Goal: Task Accomplishment & Management: Complete application form

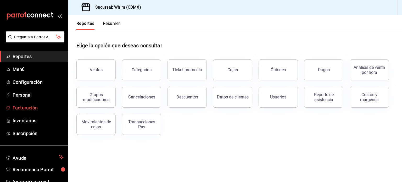
click at [31, 106] on span "Facturación" at bounding box center [38, 107] width 51 height 7
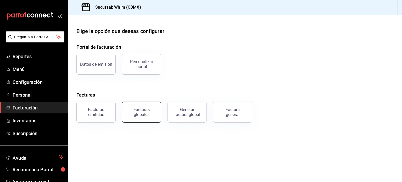
click at [152, 110] on div "Facturas globales" at bounding box center [141, 112] width 32 height 10
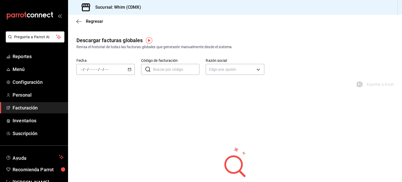
click at [163, 69] on input "Código de facturación" at bounding box center [176, 69] width 46 height 10
click at [235, 69] on body "Pregunta a Parrot AI Reportes Menú Configuración Personal Facturación Inventari…" at bounding box center [201, 91] width 402 height 182
click at [225, 96] on li "WHIM THE SECRET INGREDIENT" at bounding box center [233, 96] width 59 height 10
type input "8d5f64ec-deef-4488-bad0-eb73a8d1ee65"
click at [171, 70] on input "Código de facturación" at bounding box center [176, 69] width 46 height 10
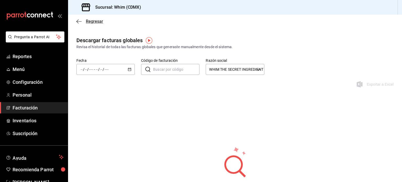
click at [98, 22] on span "Regresar" at bounding box center [94, 21] width 17 height 5
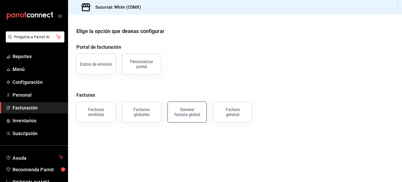
click at [194, 114] on div "Generar factura global" at bounding box center [187, 112] width 26 height 10
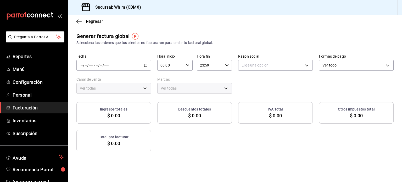
type input "PARROT,UBER_EATS,RAPPI,DIDI_FOOD,ONLINE"
click at [295, 69] on body "Pregunta a Parrot AI Reportes Menú Configuración Personal Facturación Inventari…" at bounding box center [201, 91] width 402 height 182
click at [268, 94] on li "WHIM THE SECRET INGREDIENT" at bounding box center [272, 92] width 73 height 10
type input "8d5f64ec-deef-4488-bad0-eb73a8d1ee65"
type input "29e4b829-75bc-4c01-81a3-64e24ae3ed98"
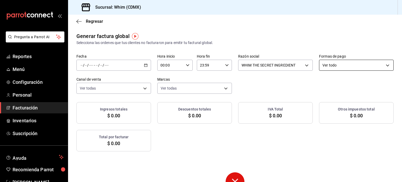
click at [338, 69] on body "Pregunta a Parrot AI Reportes Menú Configuración Personal Facturación Inventari…" at bounding box center [201, 91] width 402 height 182
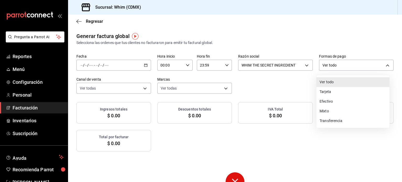
click at [330, 92] on li "Tarjeta" at bounding box center [352, 92] width 73 height 10
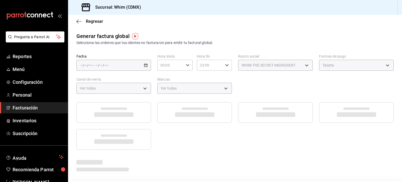
type input "CARD"
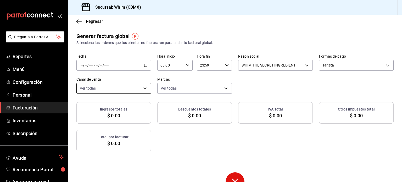
click at [117, 89] on body "Pregunta a Parrot AI Reportes Menú Configuración Personal Facturación Inventari…" at bounding box center [201, 91] width 402 height 182
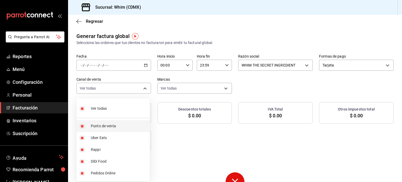
click at [116, 125] on span "Punto de venta" at bounding box center [119, 125] width 57 height 5
type input "UBER_EATS,RAPPI,DIDI_FOOD,ONLINE"
checkbox input "false"
click at [187, 90] on div at bounding box center [201, 91] width 402 height 182
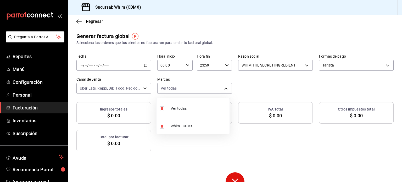
click at [187, 90] on body "Pregunta a Parrot AI Reportes Menú Configuración Personal Facturación Inventari…" at bounding box center [201, 91] width 402 height 182
click at [187, 90] on div at bounding box center [201, 91] width 402 height 182
click at [96, 22] on span "Regresar" at bounding box center [94, 21] width 17 height 5
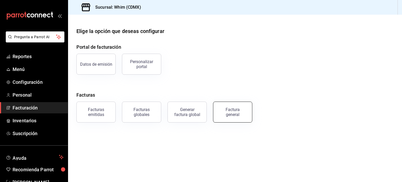
click at [241, 113] on div "Factura general" at bounding box center [232, 112] width 26 height 10
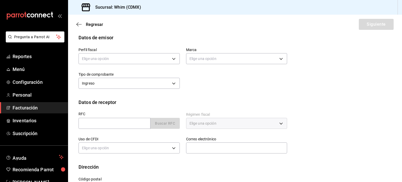
scroll to position [26, 0]
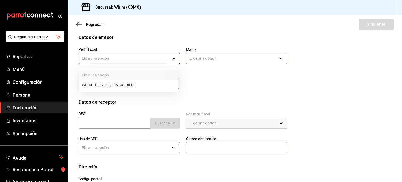
click at [174, 59] on body "Pregunta a Parrot AI Reportes Menú Configuración Personal Facturación Inventari…" at bounding box center [201, 91] width 402 height 182
click at [141, 86] on li "WHIM THE SECRET INGREDIENT" at bounding box center [128, 85] width 99 height 10
type input "8d5f64ec-deef-4488-bad0-eb73a8d1ee65"
type input "29e4b829-75bc-4c01-81a3-64e24ae3ed98"
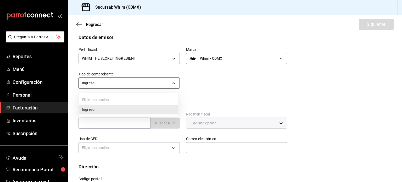
click at [173, 83] on body "Pregunta a Parrot AI Reportes Menú Configuración Personal Facturación Inventari…" at bounding box center [201, 91] width 402 height 182
click at [173, 83] on div at bounding box center [201, 91] width 402 height 182
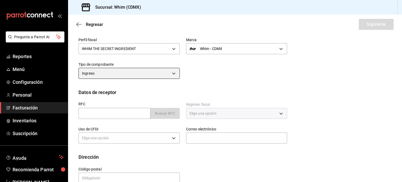
scroll to position [46, 0]
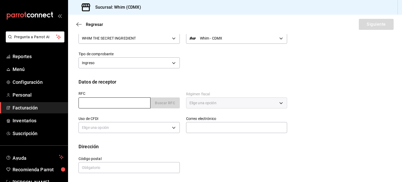
click at [111, 99] on input "text" at bounding box center [114, 102] width 72 height 11
paste input "XAXX010101000"
type input "XAXX010101000"
type input "11000"
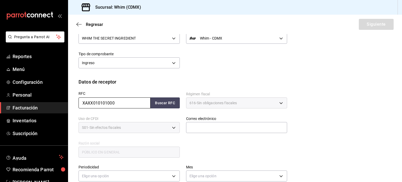
type input "616"
type input "S01"
type input "XAXX010101000"
click at [331, 112] on div "RFC XAXX010101000 Buscar RFC Régimen fiscal 616 - Sin obligaciones fiscales 616…" at bounding box center [234, 125] width 313 height 81
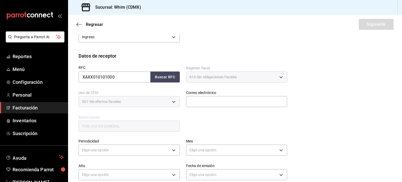
scroll to position [72, 0]
click at [199, 101] on input "text" at bounding box center [236, 101] width 101 height 11
type input "[EMAIL_ADDRESS][DOMAIN_NAME]"
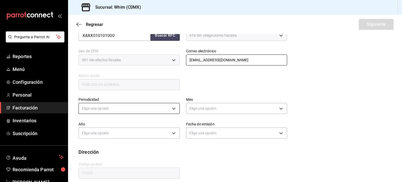
scroll to position [119, 0]
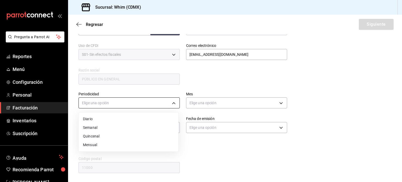
click at [127, 105] on body "Pregunta a Parrot AI Reportes Menú Configuración Personal Facturación Inventari…" at bounding box center [201, 91] width 402 height 182
click at [111, 128] on li "Semanal" at bounding box center [128, 127] width 99 height 9
type input "WEEKLY"
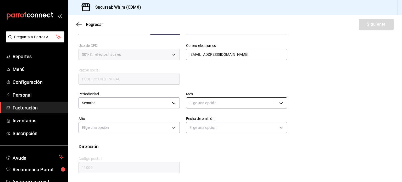
click at [229, 107] on body "Pregunta a Parrot AI Reportes Menú Configuración Personal Facturación Inventari…" at bounding box center [201, 91] width 402 height 182
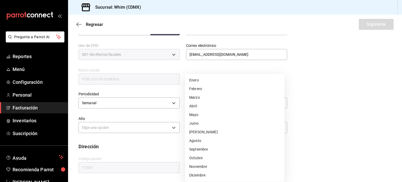
click at [199, 141] on li "Agosto" at bounding box center [234, 140] width 99 height 9
type input "8"
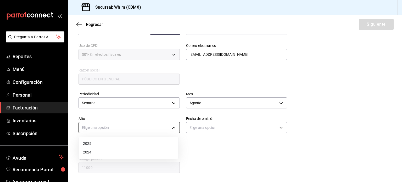
click at [118, 127] on body "Pregunta a Parrot AI Reportes Menú Configuración Personal Facturación Inventari…" at bounding box center [201, 91] width 402 height 182
click at [93, 145] on li "2025" at bounding box center [128, 143] width 99 height 9
type input "2025"
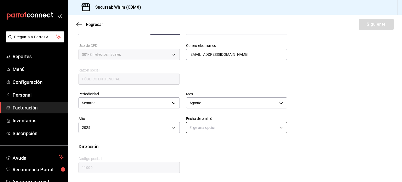
click at [233, 130] on body "Pregunta a Parrot AI Reportes Menú Configuración Personal Facturación Inventari…" at bounding box center [201, 91] width 402 height 182
click at [202, 143] on li "Hoy" at bounding box center [234, 143] width 99 height 9
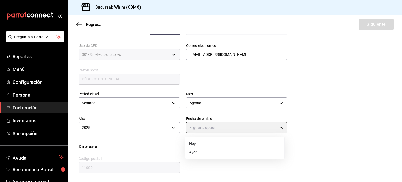
type input "[DATE]"
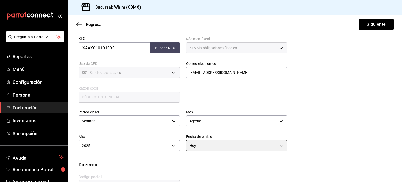
scroll to position [41, 0]
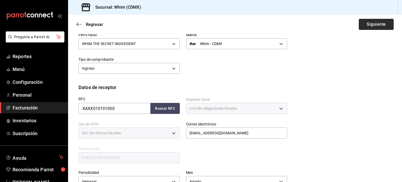
click at [375, 24] on button "Siguiente" at bounding box center [376, 24] width 35 height 11
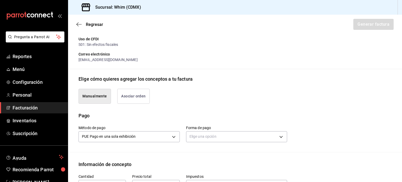
scroll to position [93, 0]
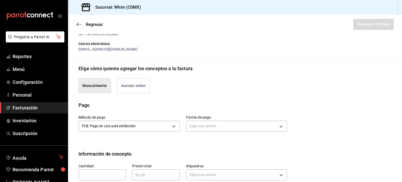
click at [94, 84] on button "Manualmente" at bounding box center [94, 85] width 32 height 15
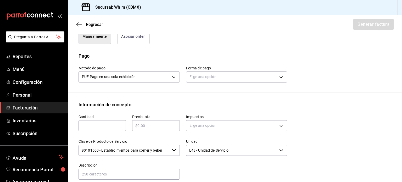
scroll to position [145, 0]
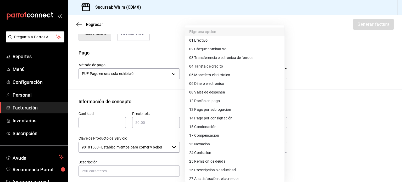
click at [226, 75] on body "Pregunta a Parrot AI Reportes Menú Configuración Personal Facturación Inventari…" at bounding box center [201, 91] width 402 height 182
click at [233, 64] on li "04 Tarjeta de crédito" at bounding box center [234, 66] width 99 height 9
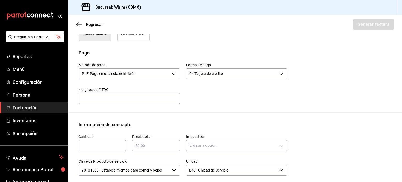
click at [116, 97] on input "text" at bounding box center [128, 98] width 101 height 6
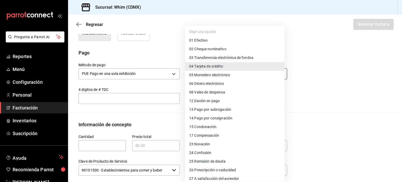
click at [247, 69] on body "Pregunta a Parrot AI Reportes Menú Configuración Personal Facturación Inventari…" at bounding box center [201, 91] width 402 height 182
click at [235, 59] on span "03 Transferencia electrónica de fondos" at bounding box center [221, 57] width 64 height 5
type input "03"
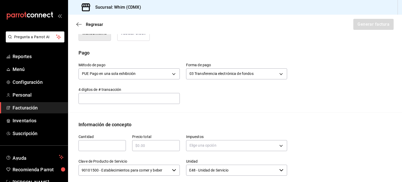
click at [119, 101] on input "text" at bounding box center [128, 98] width 101 height 10
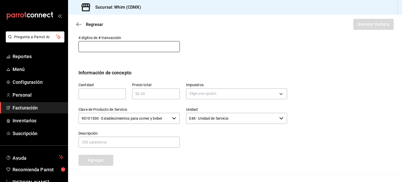
scroll to position [198, 0]
click at [106, 94] on input "text" at bounding box center [101, 93] width 47 height 6
type input "931896"
click at [99, 98] on div "931896 ​" at bounding box center [101, 93] width 47 height 11
drag, startPoint x: 101, startPoint y: 95, endPoint x: 73, endPoint y: 90, distance: 28.5
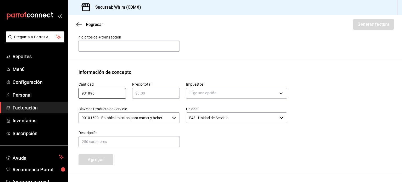
click at [73, 90] on div "Cantidad 931896 ​" at bounding box center [99, 88] width 54 height 25
type input "1"
click at [166, 94] on input "text" at bounding box center [155, 93] width 47 height 6
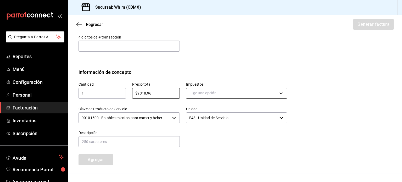
type input "$9318.96"
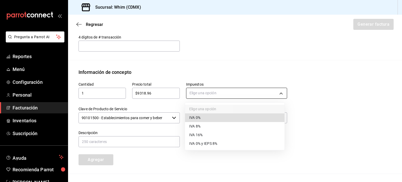
click at [229, 95] on body "Pregunta a Parrot AI Reportes Menú Configuración Personal Facturación Inventari…" at bounding box center [201, 91] width 402 height 182
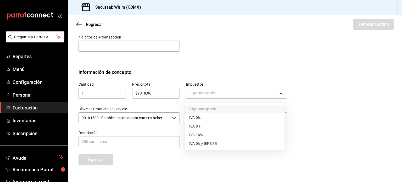
click at [204, 135] on li "IVA 16%" at bounding box center [234, 135] width 99 height 9
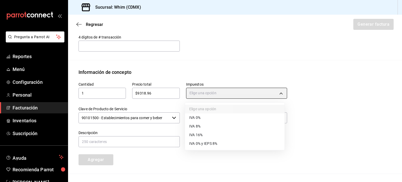
type input "IVA_16"
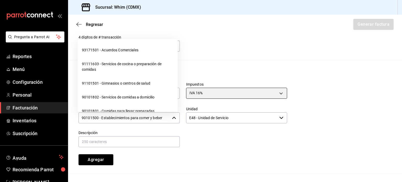
click at [172, 118] on icon "button" at bounding box center [174, 118] width 4 height 4
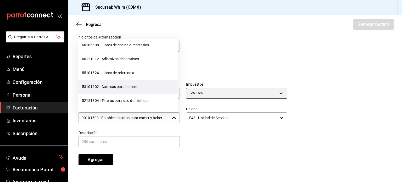
scroll to position [8400, 0]
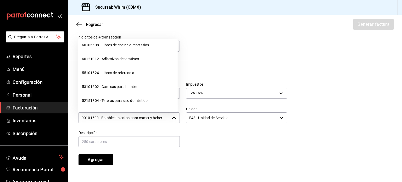
click at [100, 117] on input "90101500 - Establecimientos para comer y beber" at bounding box center [123, 117] width 91 height 11
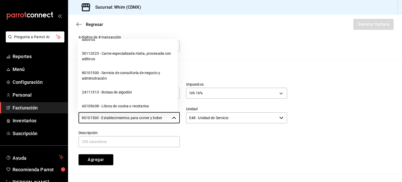
scroll to position [8269, 0]
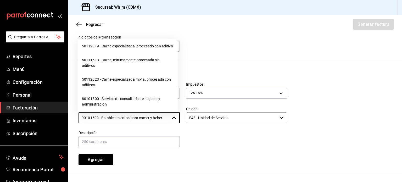
click at [133, 39] on li "01010101 - No existe en el catálogo" at bounding box center [128, 32] width 100 height 14
type input "01010101 - No existe en el catálogo"
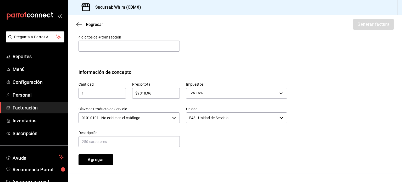
click at [172, 116] on icon "button" at bounding box center [174, 118] width 4 height 4
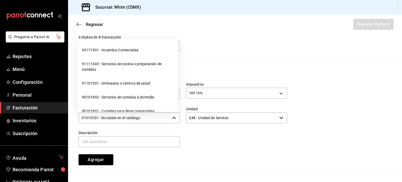
click at [163, 114] on input "01010101 - No existe en el catálogo" at bounding box center [123, 117] width 91 height 11
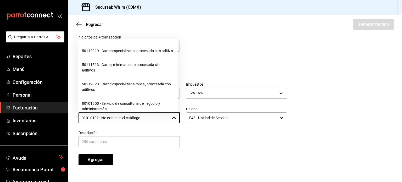
scroll to position [8266, 0]
click at [135, 43] on li "01010101 - No existe en el catálogo" at bounding box center [128, 36] width 100 height 14
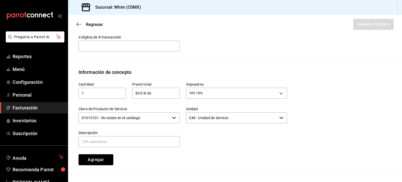
click at [208, 143] on div at bounding box center [234, 136] width 108 height 24
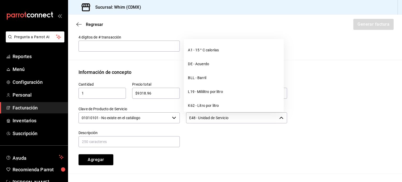
click at [244, 120] on input "E48 - Unidad de Servicio" at bounding box center [231, 117] width 91 height 11
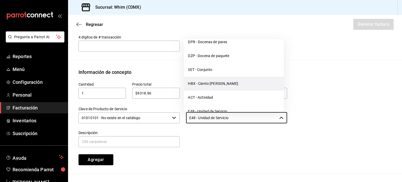
scroll to position [1337, 0]
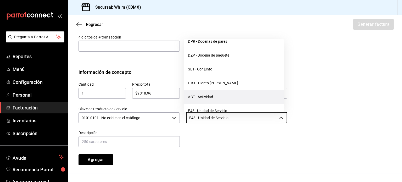
click at [212, 90] on li "ACT - Actividad" at bounding box center [234, 97] width 100 height 14
type input "ACT - Actividad"
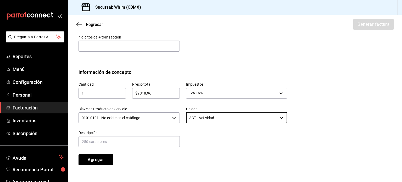
click at [233, 147] on div "Cantidad 1 ​ Precio total $9318.96 ​ Impuestos IVA 16% IVA_16 Clave de Producto…" at bounding box center [179, 120] width 215 height 89
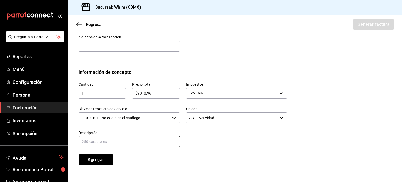
click at [104, 143] on input "text" at bounding box center [128, 141] width 101 height 11
paste input "VENTAS TDC"
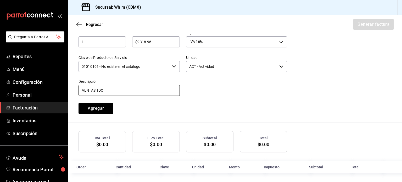
scroll to position [250, 0]
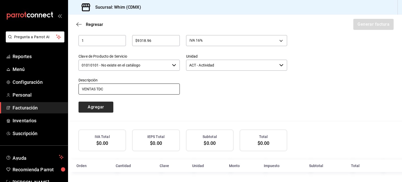
type input "VENTAS TDC"
click at [96, 109] on button "Agregar" at bounding box center [95, 106] width 35 height 11
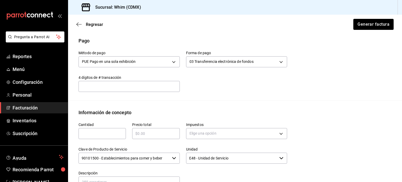
scroll to position [157, 0]
click at [265, 136] on body "Pregunta a Parrot AI Reportes Menú Configuración Personal Facturación Inventari…" at bounding box center [201, 91] width 402 height 182
click at [228, 165] on li "IVA 16%" at bounding box center [234, 166] width 99 height 9
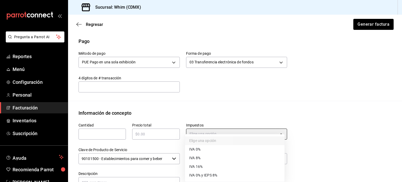
type input "IVA_16"
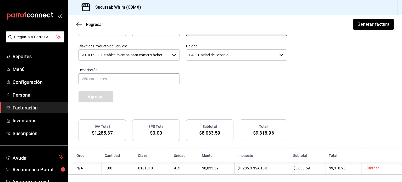
scroll to position [263, 0]
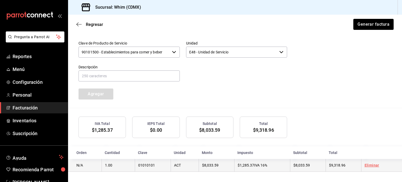
click at [366, 165] on link "Eliminar" at bounding box center [371, 165] width 15 height 4
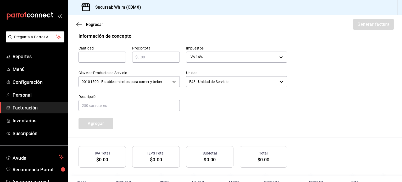
scroll to position [250, 0]
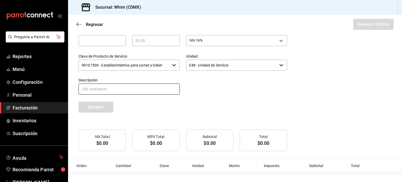
click at [90, 87] on input "text" at bounding box center [128, 88] width 101 height 11
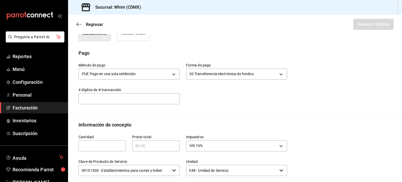
scroll to position [146, 0]
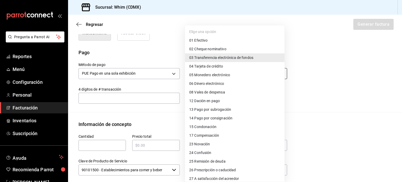
click at [224, 74] on body "Pregunta a Parrot AI Reportes Menú Configuración Personal Facturación Inventari…" at bounding box center [201, 91] width 402 height 182
click at [222, 58] on span "03 Transferencia electrónica de fondos" at bounding box center [221, 57] width 64 height 5
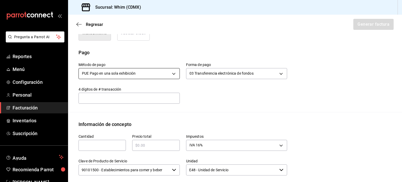
click at [154, 76] on body "Pregunta a Parrot AI Reportes Menú Configuración Personal Facturación Inventari…" at bounding box center [201, 91] width 402 height 182
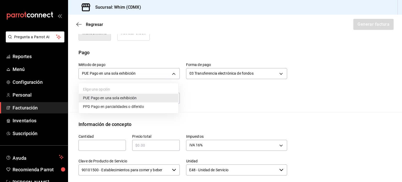
click at [138, 99] on li "PUE Pago en una sola exhibición" at bounding box center [128, 98] width 99 height 9
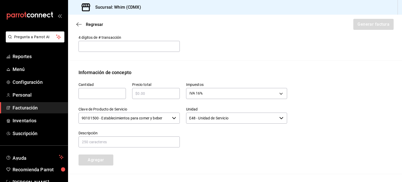
scroll to position [198, 0]
click at [99, 47] on input "text" at bounding box center [128, 45] width 101 height 10
click at [105, 93] on input "text" at bounding box center [101, 93] width 47 height 6
type input "1"
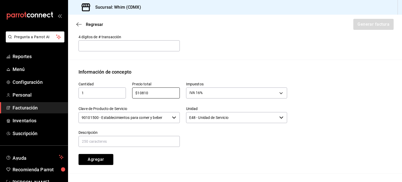
type input "$10810"
click at [240, 64] on div "Emisor Perfil fiscal WHIM THE SECRET INGREDIENT Tipo de comprobante Ingreso Rec…" at bounding box center [235, 32] width 334 height 384
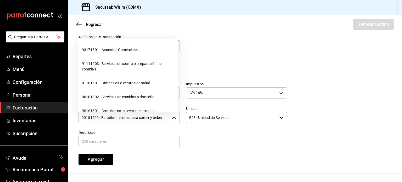
click at [134, 120] on input "90101500 - Establecimientos para comer y beber" at bounding box center [123, 117] width 91 height 11
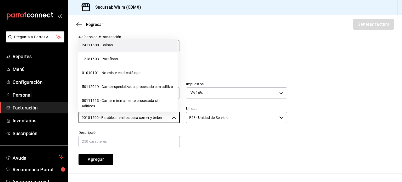
scroll to position [8243, 0]
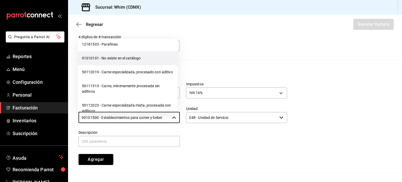
click at [124, 65] on li "01010101 - No existe en el catálogo" at bounding box center [128, 58] width 100 height 14
type input "01010101 - No existe en el catálogo"
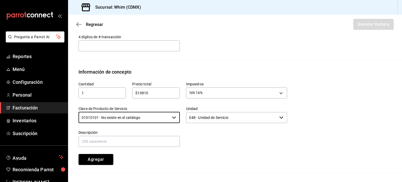
click at [230, 120] on input "E48 - Unidad de Servicio" at bounding box center [231, 117] width 91 height 11
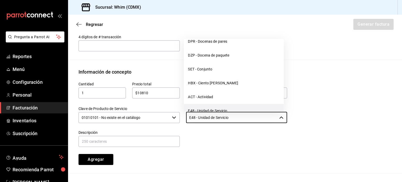
scroll to position [1337, 0]
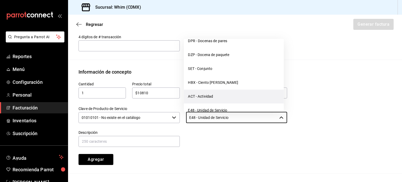
click at [224, 90] on li "ACT - Actividad" at bounding box center [234, 96] width 100 height 14
type input "ACT - Actividad"
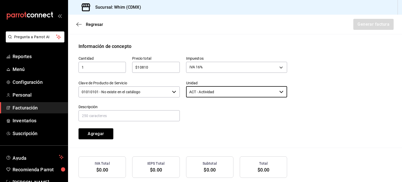
scroll to position [224, 0]
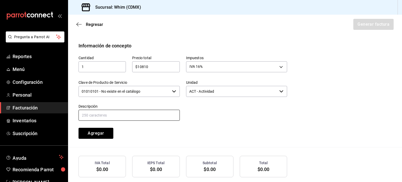
click at [120, 115] on input "text" at bounding box center [128, 115] width 101 height 11
paste input "VENTAS TDC"
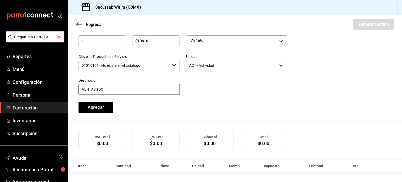
scroll to position [250, 0]
type input "VENTAS TDC"
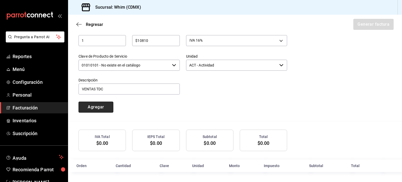
click at [96, 106] on button "Agregar" at bounding box center [95, 106] width 35 height 11
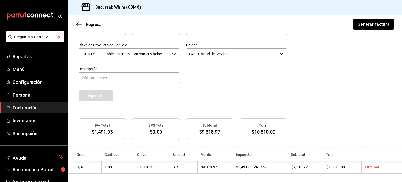
scroll to position [263, 0]
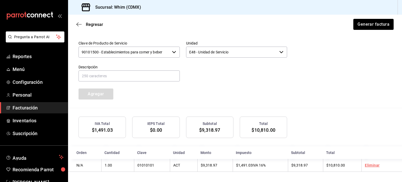
click at [24, 107] on span "Facturación" at bounding box center [38, 107] width 51 height 7
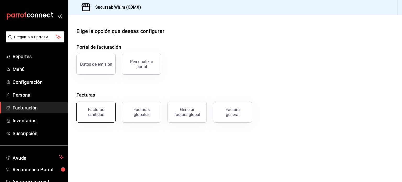
click at [99, 116] on button "Facturas emitidas" at bounding box center [95, 111] width 39 height 21
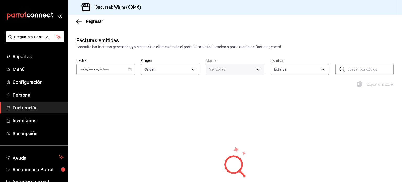
type input "ORDER_INVOICE,GENERAL_INVOICE"
type input "ACTIVE,PENDING_CANCELLATION,CANCELLED,PRE_CANCELLED"
type input "29e4b829-75bc-4c01-81a3-64e24ae3ed98"
click at [129, 70] on icon "button" at bounding box center [130, 69] width 4 height 4
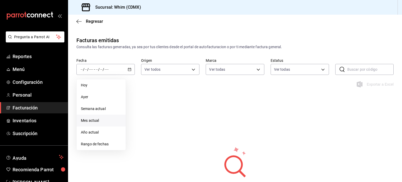
click at [97, 121] on span "Mes actual" at bounding box center [101, 120] width 41 height 5
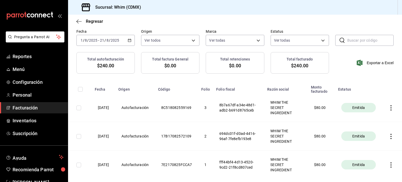
scroll to position [29, 0]
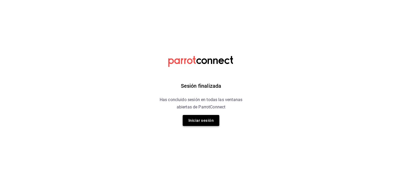
click at [203, 123] on button "Iniciar sesión" at bounding box center [201, 120] width 37 height 11
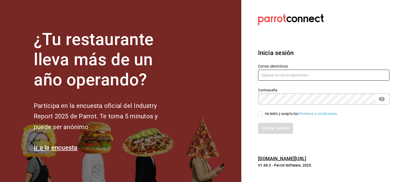
type input "[EMAIL_ADDRESS][DOMAIN_NAME]"
click at [259, 113] on input "He leído y acepto los Términos y condiciones." at bounding box center [260, 113] width 5 height 5
checkbox input "true"
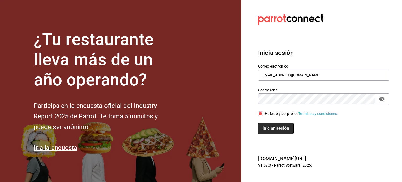
click at [271, 130] on button "Iniciar sesión" at bounding box center [276, 128] width 36 height 11
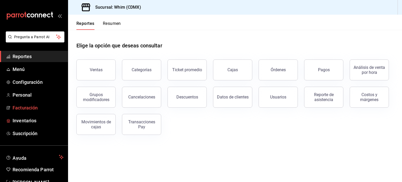
click at [37, 111] on span "Facturación" at bounding box center [38, 107] width 51 height 7
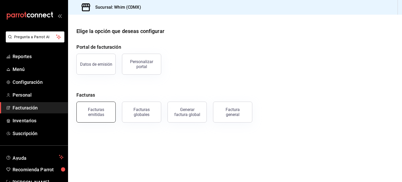
click at [92, 114] on div "Facturas emitidas" at bounding box center [96, 112] width 32 height 10
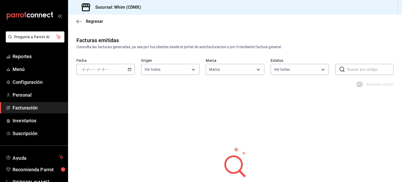
type input "29e4b829-75bc-4c01-81a3-64e24ae3ed98"
click at [128, 69] on icon "button" at bounding box center [130, 69] width 4 height 4
click at [93, 121] on span "Mes actual" at bounding box center [101, 120] width 41 height 5
